Goal: Task Accomplishment & Management: Use online tool/utility

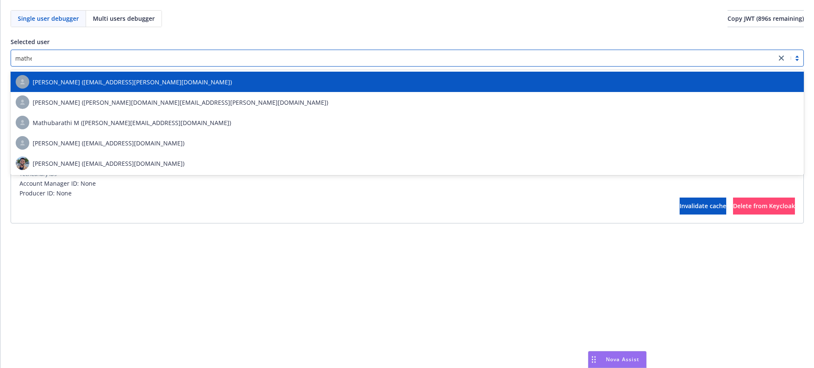
type input "[PERSON_NAME]"
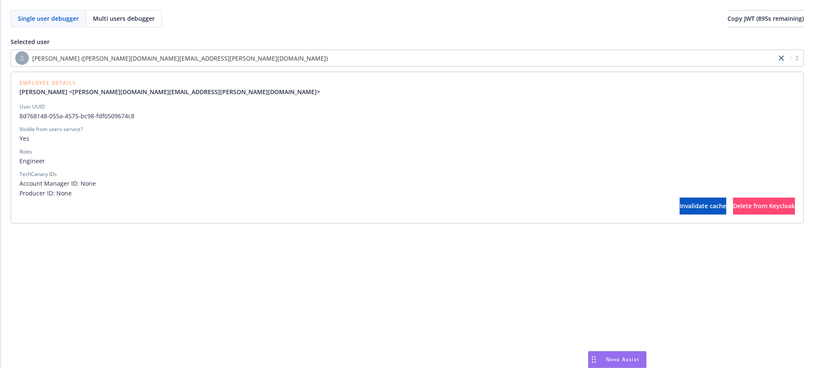
click at [456, 122] on div "User UUID 8d768148-055a-4575-bc98-fdf0509674c8 Visible from users-service? Yes …" at bounding box center [407, 150] width 775 height 95
click at [474, 126] on div "Visible from users-service?" at bounding box center [407, 129] width 775 height 8
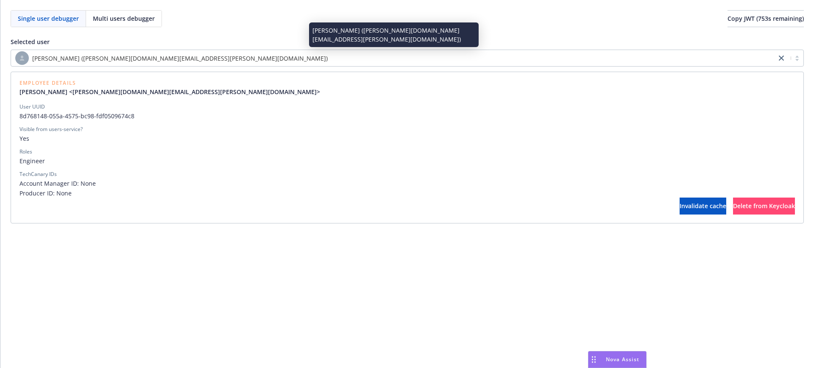
click at [120, 60] on span "[PERSON_NAME] ([PERSON_NAME][DOMAIN_NAME][EMAIL_ADDRESS][PERSON_NAME][DOMAIN_NA…" at bounding box center [180, 58] width 296 height 9
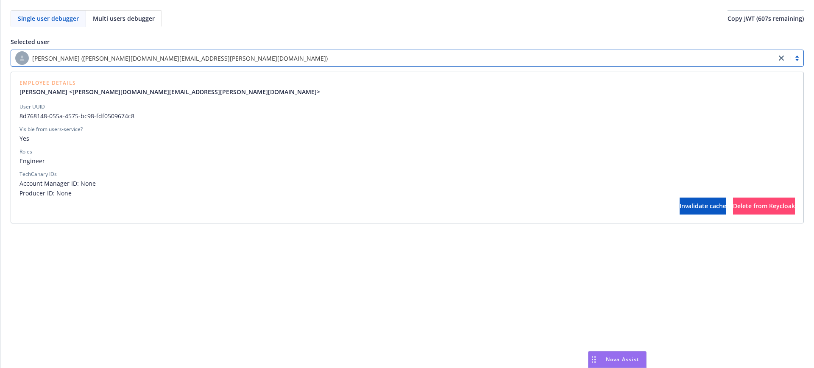
click at [144, 64] on div "[PERSON_NAME] ([PERSON_NAME][DOMAIN_NAME][EMAIL_ADDRESS][PERSON_NAME][DOMAIN_NA…" at bounding box center [393, 58] width 757 height 14
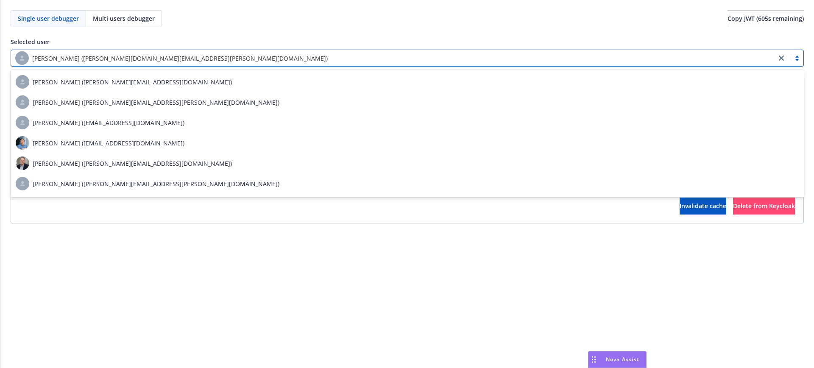
click at [144, 49] on div "Selected user option [PERSON_NAME] ([PERSON_NAME][DOMAIN_NAME][EMAIL_ADDRESS][P…" at bounding box center [407, 130] width 793 height 186
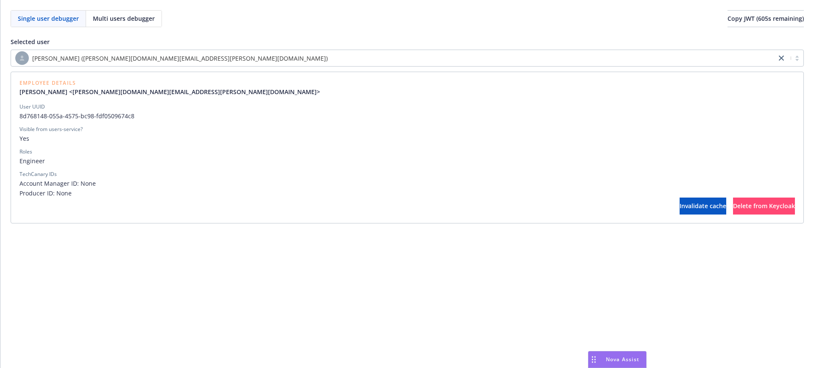
click at [158, 53] on div "[PERSON_NAME] ([PERSON_NAME][DOMAIN_NAME][EMAIL_ADDRESS][PERSON_NAME][DOMAIN_NA…" at bounding box center [393, 58] width 757 height 14
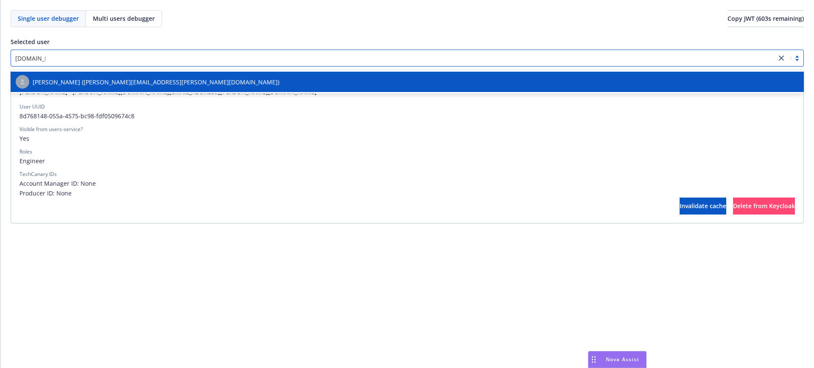
type input "[PERSON_NAME].mill"
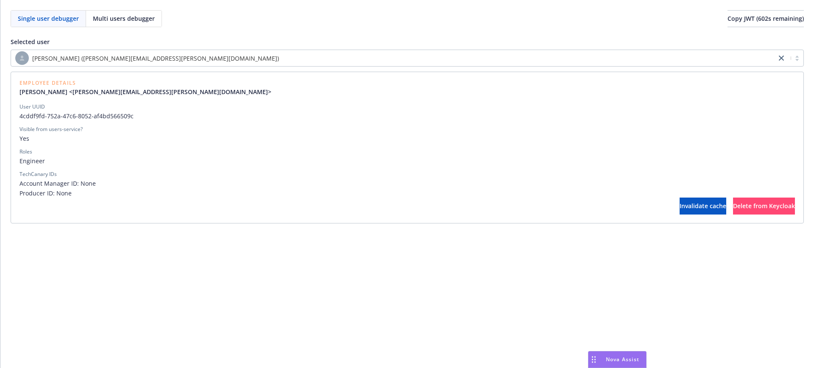
click at [243, 106] on div "User UUID" at bounding box center [407, 107] width 775 height 8
